Goal: Task Accomplishment & Management: Complete application form

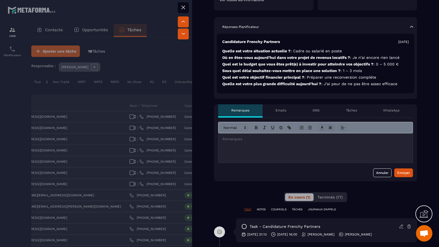
scroll to position [175, 0]
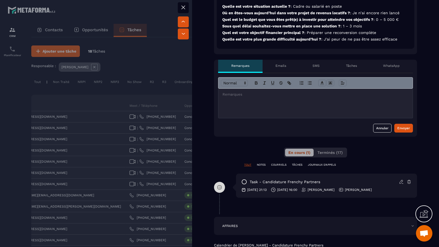
click at [313, 97] on div at bounding box center [315, 103] width 194 height 29
click at [413, 128] on div "**********" at bounding box center [315, 105] width 203 height 64
click at [411, 128] on button "Envoyer" at bounding box center [403, 128] width 19 height 9
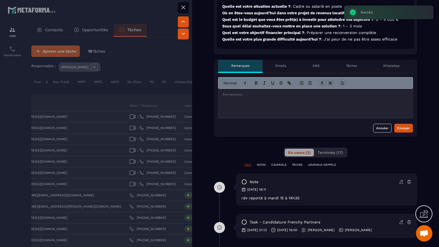
click at [120, 182] on div at bounding box center [219, 123] width 439 height 247
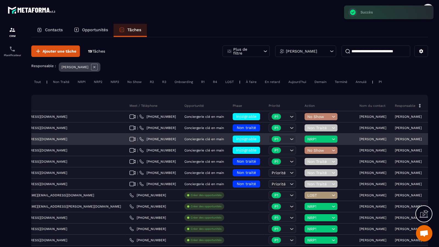
click at [331, 139] on icon at bounding box center [333, 139] width 5 height 5
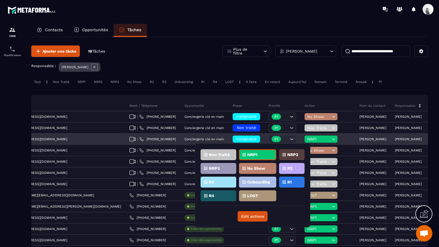
click at [331, 139] on icon at bounding box center [333, 139] width 5 height 5
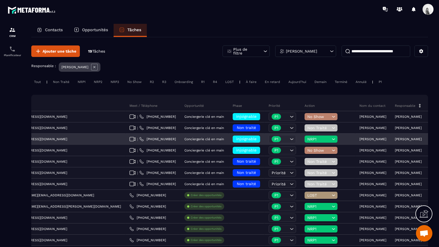
click at [236, 139] on span "injoignable" at bounding box center [246, 139] width 20 height 4
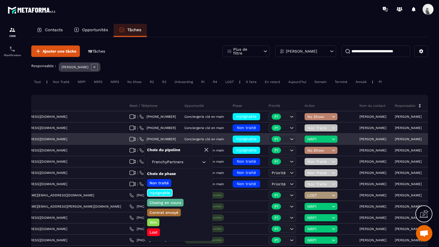
click at [359, 138] on p "[PERSON_NAME]" at bounding box center [372, 139] width 27 height 4
